Goal: Task Accomplishment & Management: Complete application form

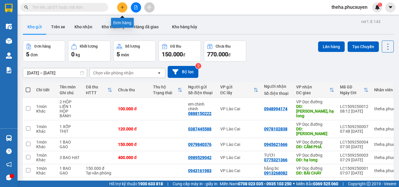
click at [121, 10] on button at bounding box center [122, 7] width 10 height 10
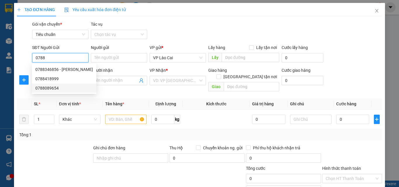
click at [50, 85] on div "0788089654" at bounding box center [63, 88] width 57 height 6
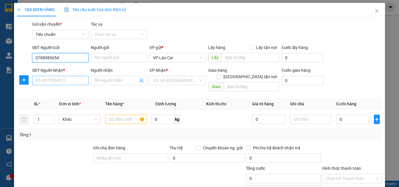
type input "0788089654"
click at [68, 81] on input "SĐT Người Nhận *" at bounding box center [60, 80] width 56 height 9
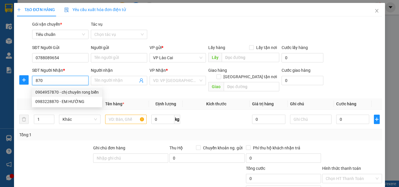
click at [47, 92] on div "0904957870 - chị chuyên rong biển" at bounding box center [66, 92] width 63 height 6
type input "0904957870"
type input "chị chuyên rong biển"
type input "UÔNG BÍ"
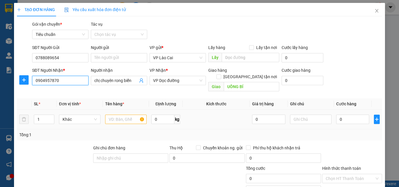
type input "0904957870"
click at [134, 115] on input "text" at bounding box center [125, 119] width 41 height 9
type input "2"
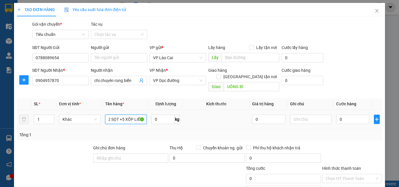
scroll to position [0, 1]
type input "2 SỌT +5 XỐP LIỀN"
click at [341, 115] on input "0" at bounding box center [352, 119] width 33 height 9
type input "2"
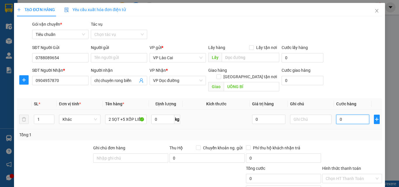
type input "2"
type input "20"
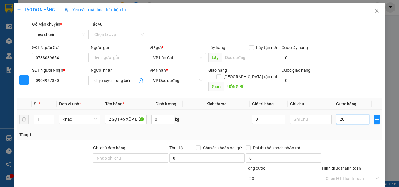
type input "200"
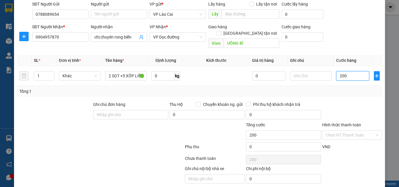
scroll to position [59, 0]
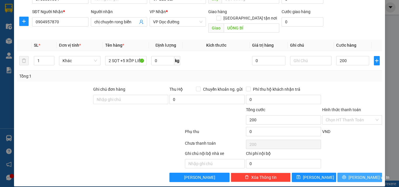
type input "200.000"
click at [343, 173] on button "[PERSON_NAME] và In" at bounding box center [359, 177] width 45 height 9
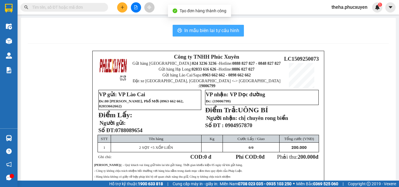
click at [236, 28] on span "In mẫu biên lai tự cấu hình" at bounding box center [211, 30] width 55 height 7
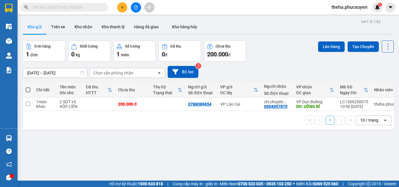
click at [309, 69] on div "[DATE] – [DATE] Press the down arrow key to interact with the calendar and sele…" at bounding box center [208, 72] width 371 height 12
click at [122, 7] on icon "plus" at bounding box center [122, 7] width 0 height 3
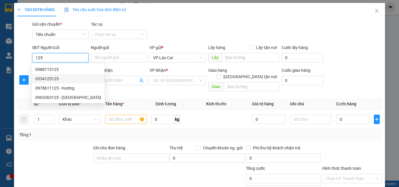
click at [51, 78] on div "0334125125" at bounding box center [68, 79] width 66 height 6
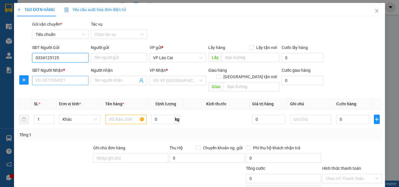
type input "0334125125"
click at [59, 80] on input "SĐT Người Nhận *" at bounding box center [60, 80] width 56 height 9
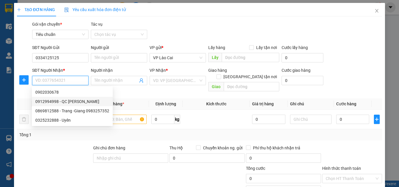
click at [50, 102] on div "0912994998 - QC [PERSON_NAME]" at bounding box center [72, 101] width 74 height 6
type input "0912994998"
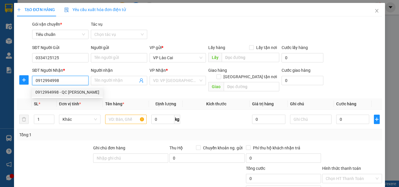
type input "QC [PERSON_NAME]"
type input "bệnh viện đa khoa_Loong Tòong"
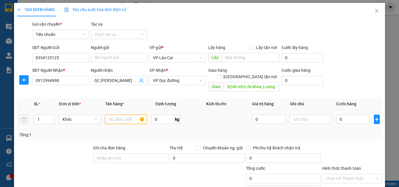
click at [134, 115] on input "text" at bounding box center [125, 119] width 41 height 9
type input "1 HỘP HOA"
click at [341, 115] on input "0" at bounding box center [352, 119] width 33 height 9
type input "1"
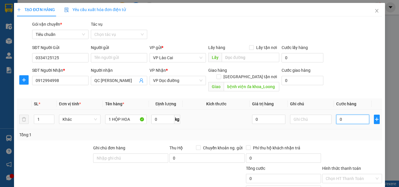
type input "1"
type input "12"
type input "120"
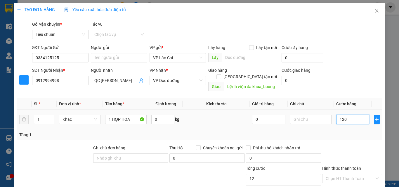
type input "120"
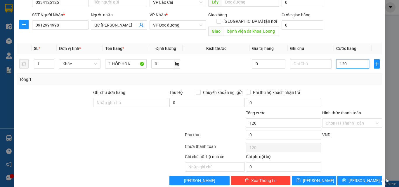
scroll to position [59, 0]
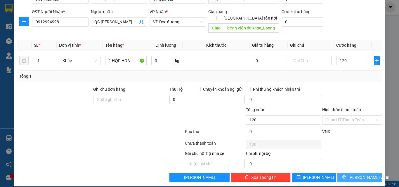
type input "120.000"
click at [338, 173] on button "[PERSON_NAME] và In" at bounding box center [359, 177] width 45 height 9
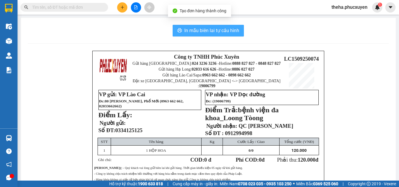
click at [238, 30] on button "In mẫu biên lai tự cấu hình" at bounding box center [207, 31] width 71 height 12
